Goal: Manage account settings

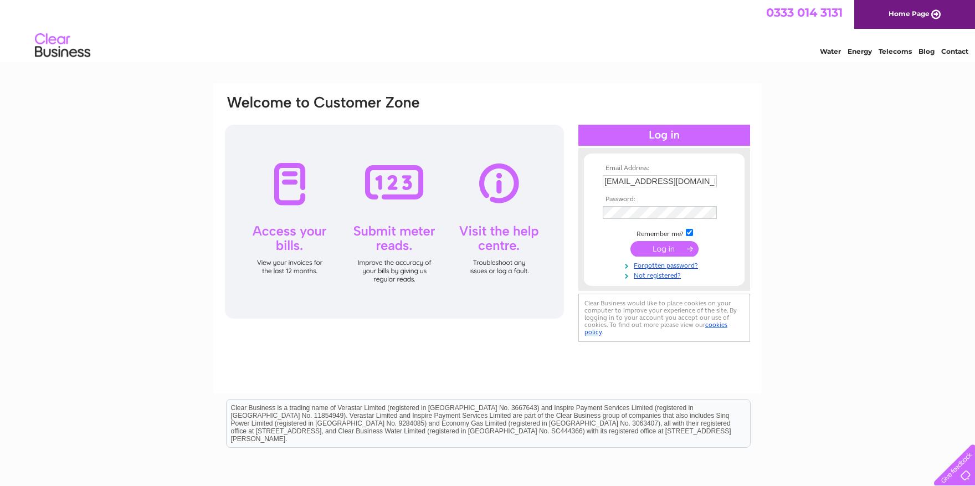
click at [667, 246] on input "submit" at bounding box center [665, 249] width 68 height 16
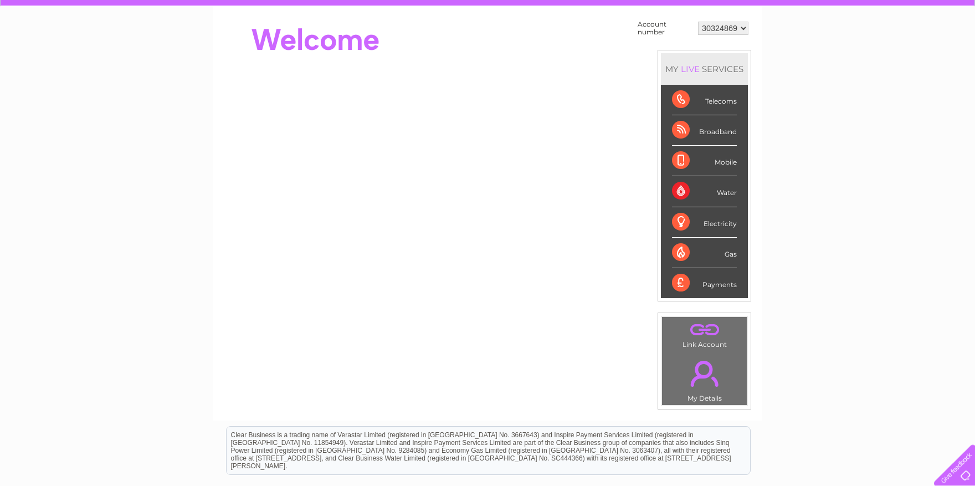
scroll to position [122, 0]
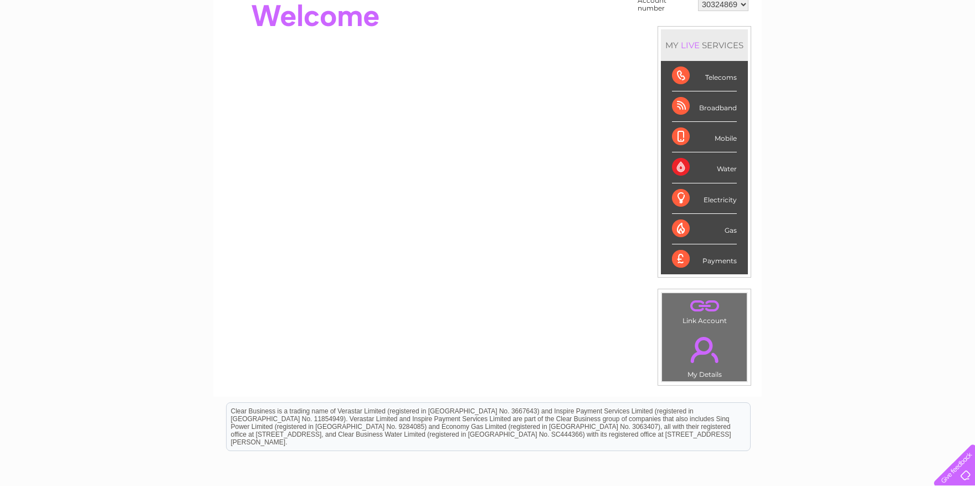
click at [706, 350] on link "." at bounding box center [704, 349] width 79 height 39
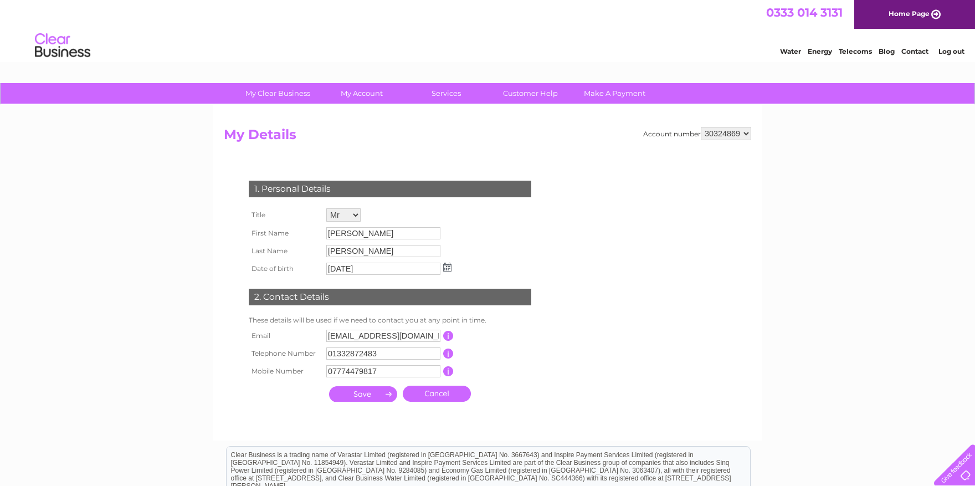
click at [859, 49] on link "Telecoms" at bounding box center [855, 51] width 33 height 8
